Goal: Information Seeking & Learning: Learn about a topic

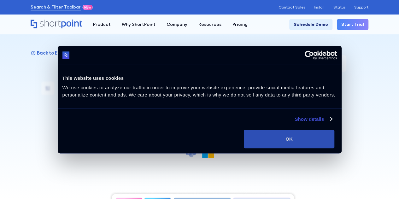
click at [334, 148] on button "OK" at bounding box center [289, 139] width 90 height 18
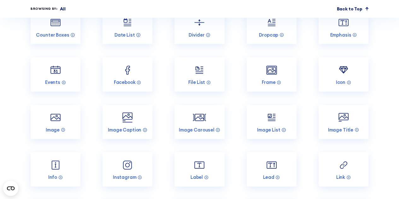
scroll to position [1429, 0]
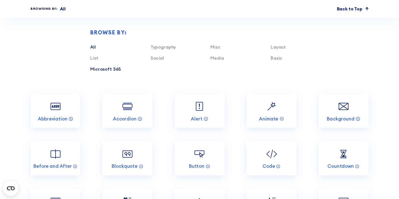
click at [106, 66] on link "Microsoft 365" at bounding box center [105, 69] width 31 height 6
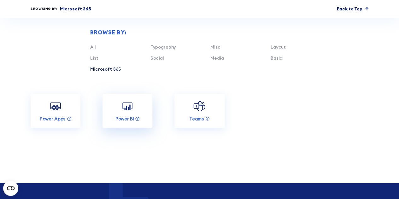
click at [130, 100] on link "Power BI" at bounding box center [127, 111] width 50 height 34
click at [130, 116] on p "Power BI" at bounding box center [124, 119] width 19 height 6
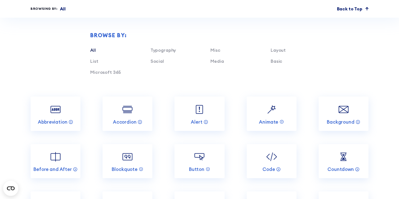
scroll to position [2500, 0]
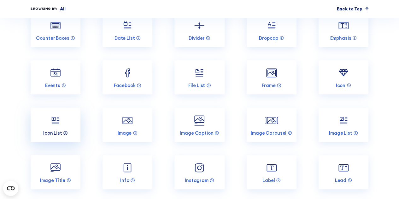
click at [64, 131] on circle at bounding box center [65, 132] width 3 height 3
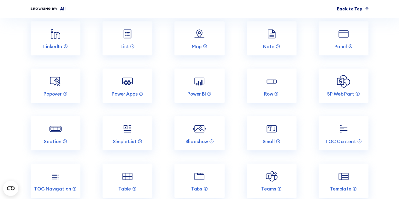
scroll to position [357, 0]
